Goal: Task Accomplishment & Management: Complete application form

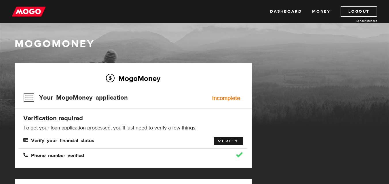
click at [235, 140] on link "Verify" at bounding box center [228, 142] width 29 height 8
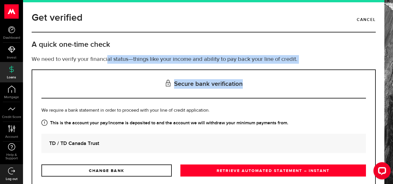
drag, startPoint x: 384, startPoint y: 67, endPoint x: 383, endPoint y: 101, distance: 34.3
click at [383, 101] on div "Get verified Cancel A quick one-time check We need to verify your financial sta…" at bounding box center [208, 92] width 370 height 184
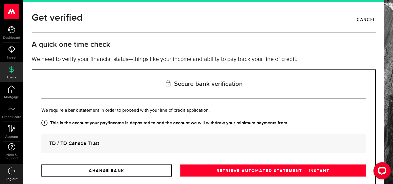
click at [335, 135] on div "TD / TD Canada Trust" at bounding box center [203, 143] width 325 height 19
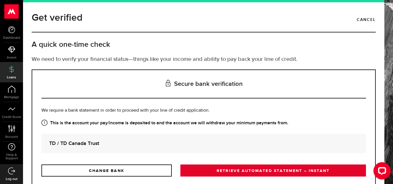
click at [266, 172] on link "RETRIEVE AUTOMATED STATEMENT – INSTANT" at bounding box center [273, 171] width 186 height 12
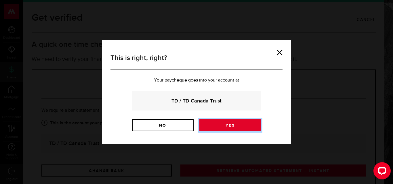
click at [233, 123] on link "Yes" at bounding box center [230, 125] width 62 height 12
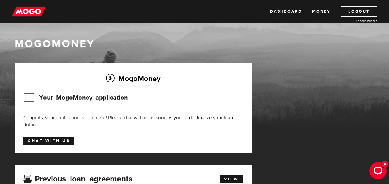
click at [45, 141] on link "Chat with us" at bounding box center [48, 141] width 51 height 8
click at [376, 170] on icon "Open LiveChat chat widget" at bounding box center [377, 171] width 5 height 4
